Goal: Transaction & Acquisition: Purchase product/service

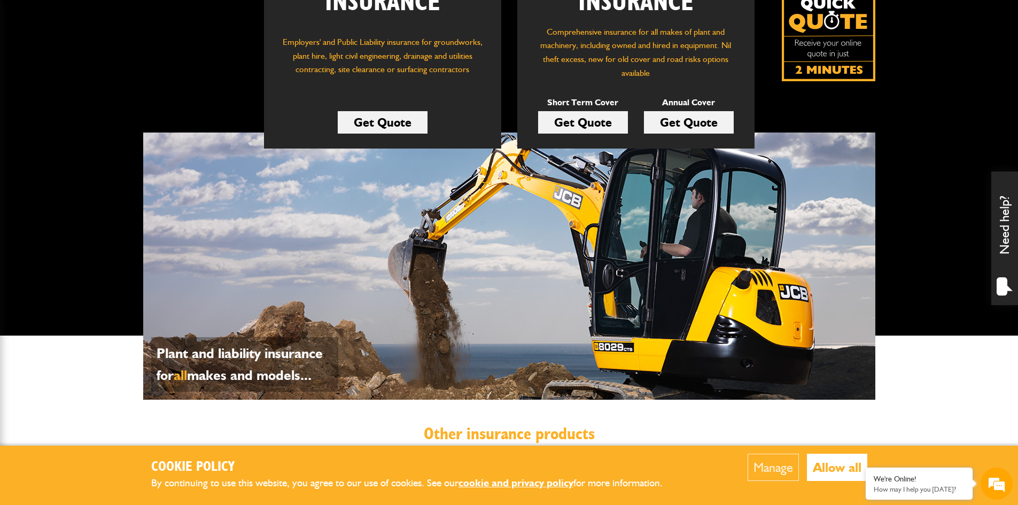
scroll to position [282, 0]
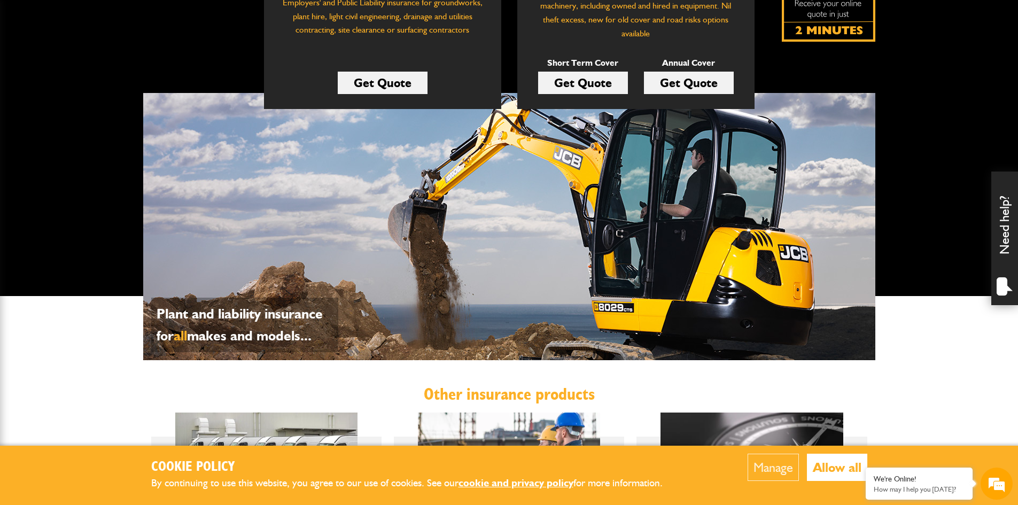
click at [767, 471] on button "Manage" at bounding box center [773, 467] width 51 height 27
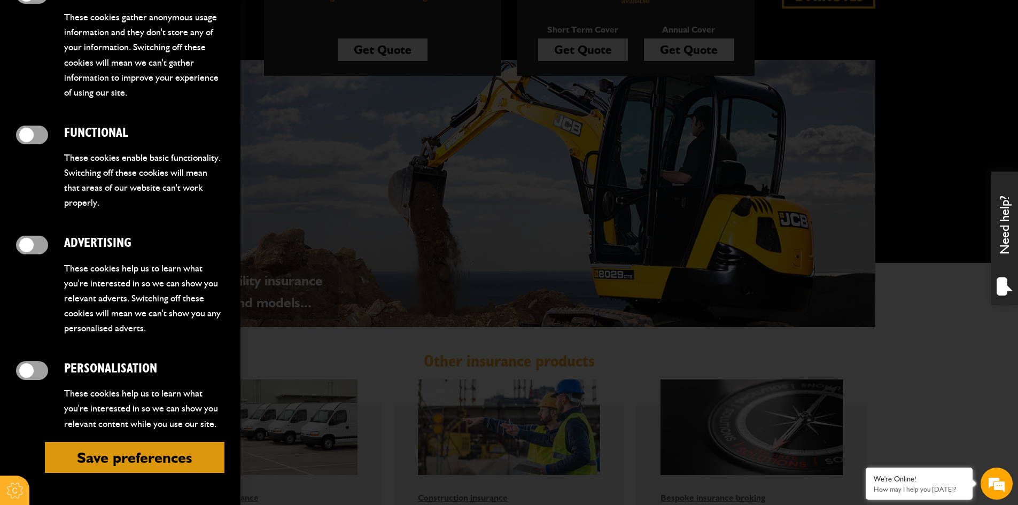
scroll to position [316, 0]
click at [122, 459] on button "Save preferences" at bounding box center [135, 457] width 180 height 31
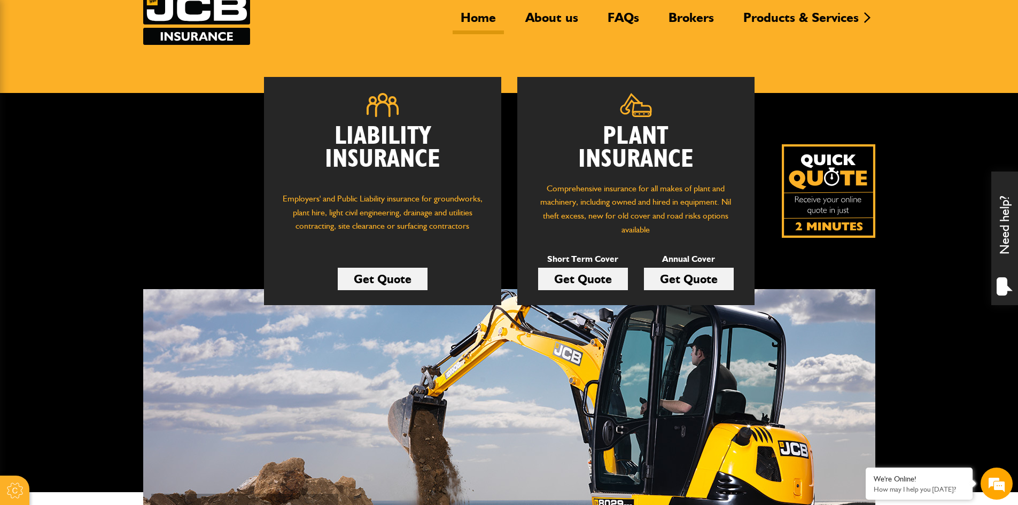
scroll to position [18, 0]
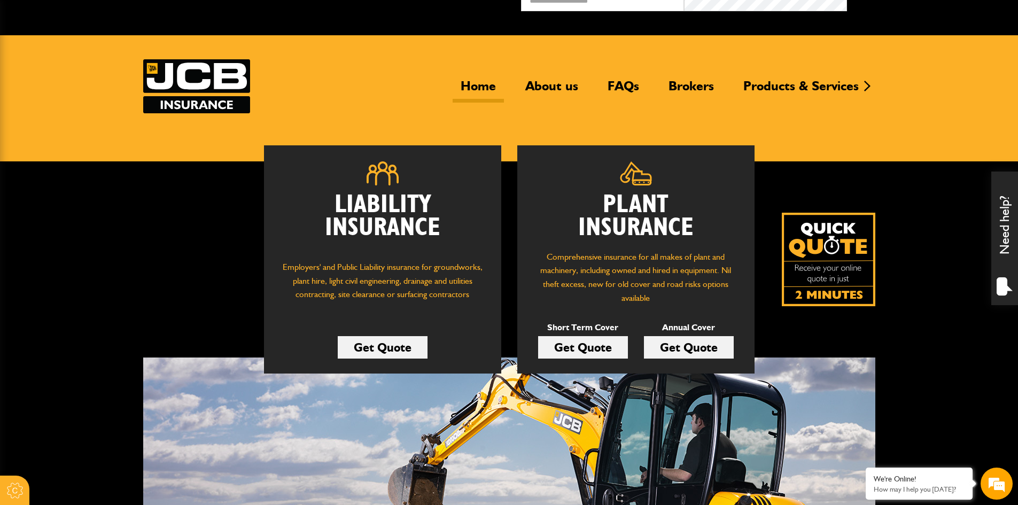
click at [668, 348] on link "Get Quote" at bounding box center [689, 347] width 90 height 22
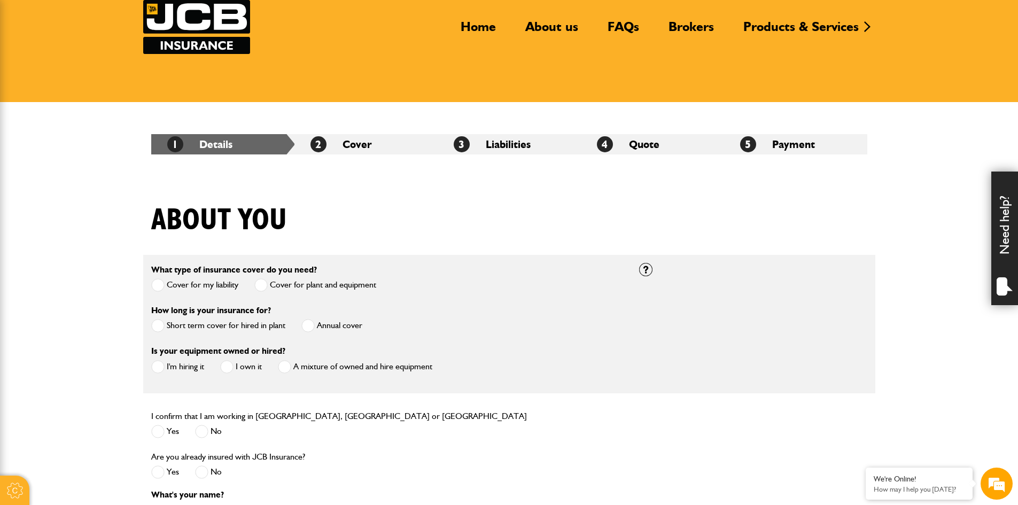
scroll to position [111, 0]
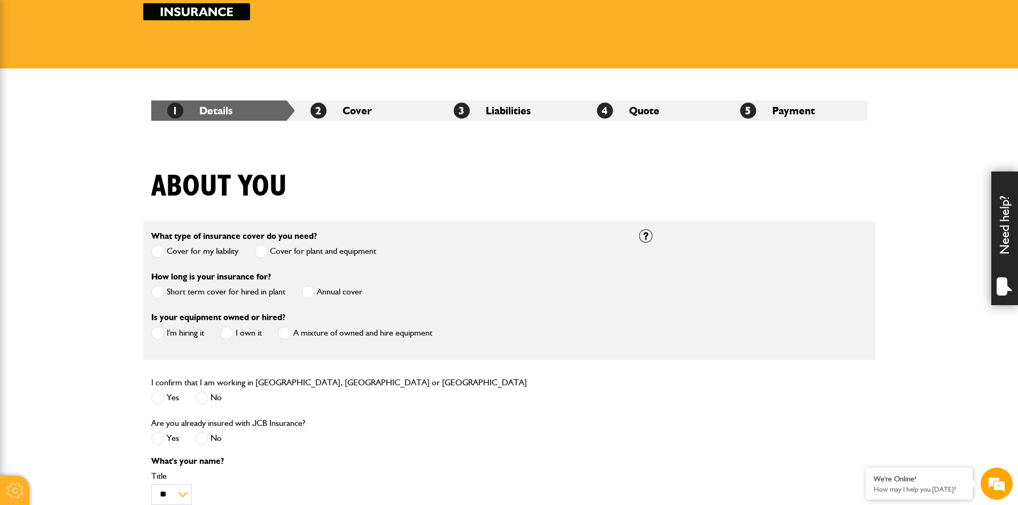
click at [309, 292] on span at bounding box center [307, 291] width 13 height 13
click at [228, 336] on span at bounding box center [226, 333] width 13 height 13
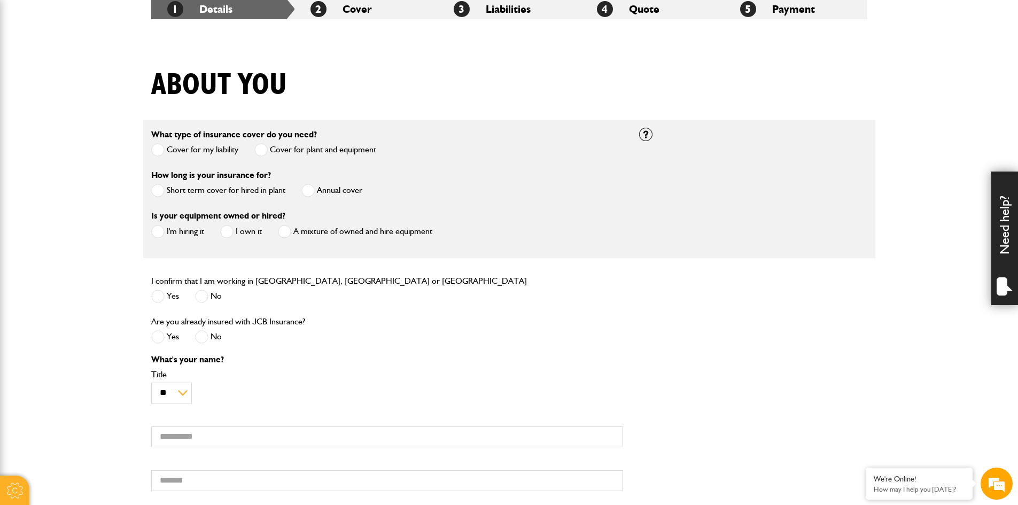
scroll to position [0, 0]
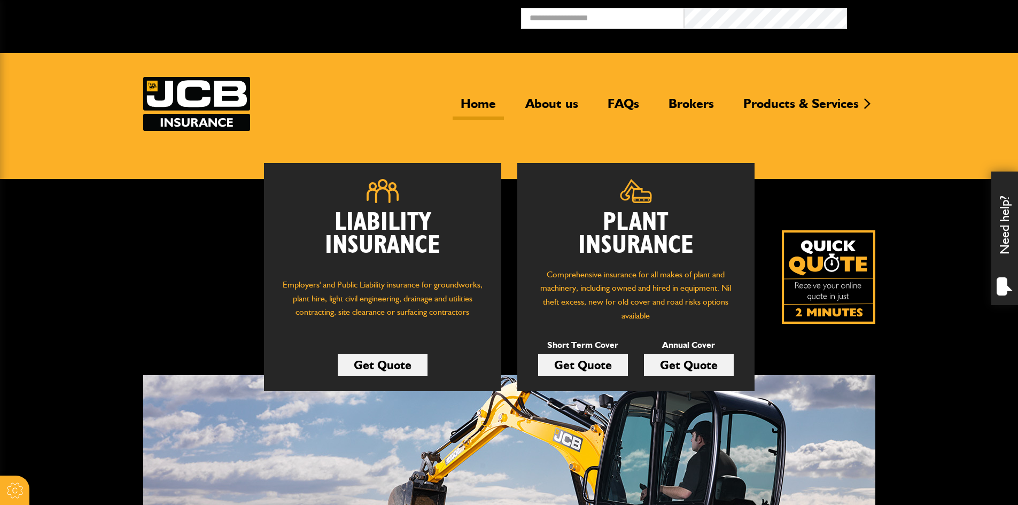
scroll to position [18, 0]
